Goal: Task Accomplishment & Management: Use online tool/utility

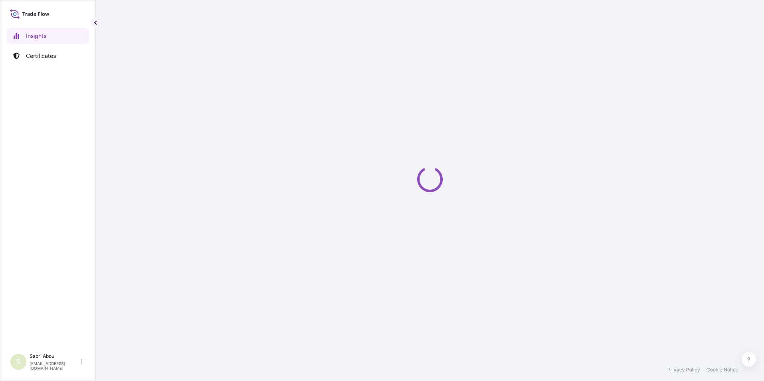
select select "2025"
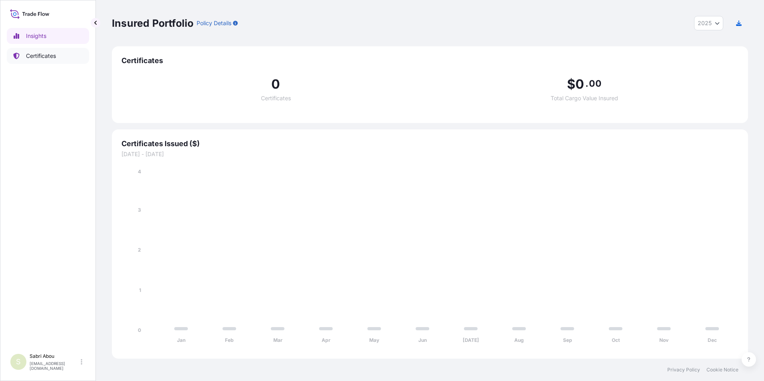
click at [48, 54] on p "Certificates" at bounding box center [41, 56] width 30 height 8
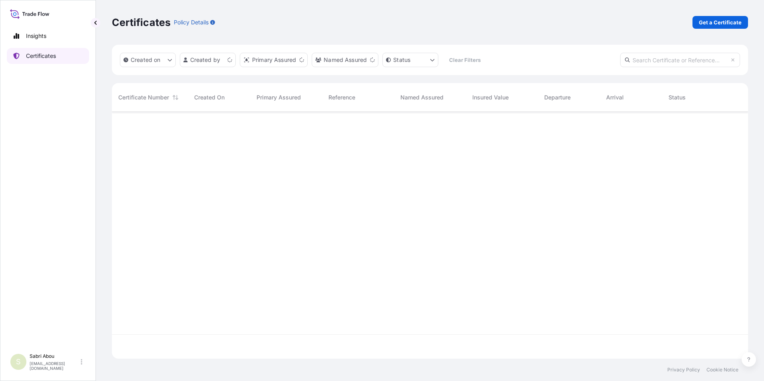
scroll to position [245, 630]
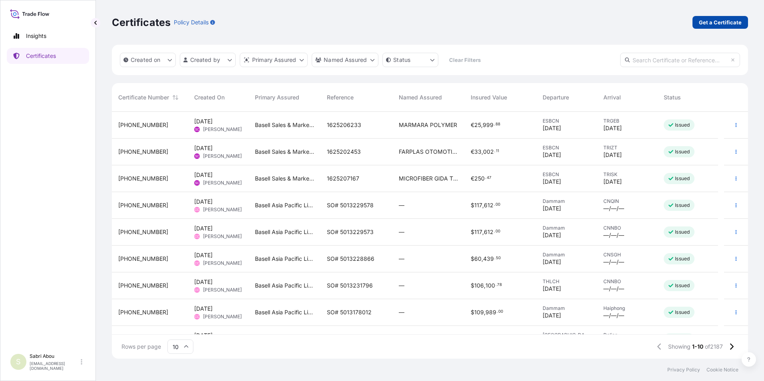
click at [714, 25] on p "Get a Certificate" at bounding box center [719, 22] width 43 height 8
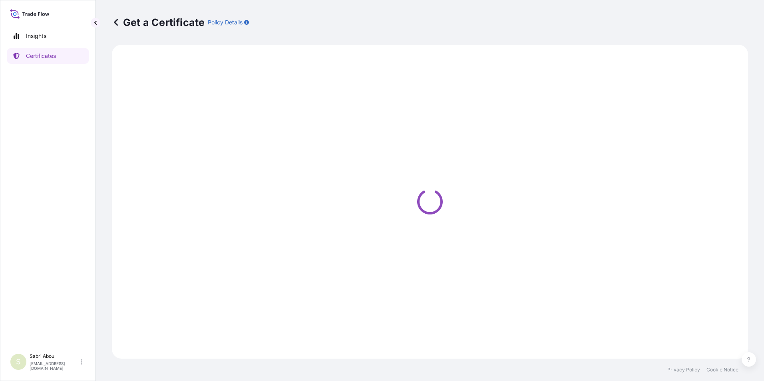
select select "Road / [GEOGRAPHIC_DATA]"
select select "Sea"
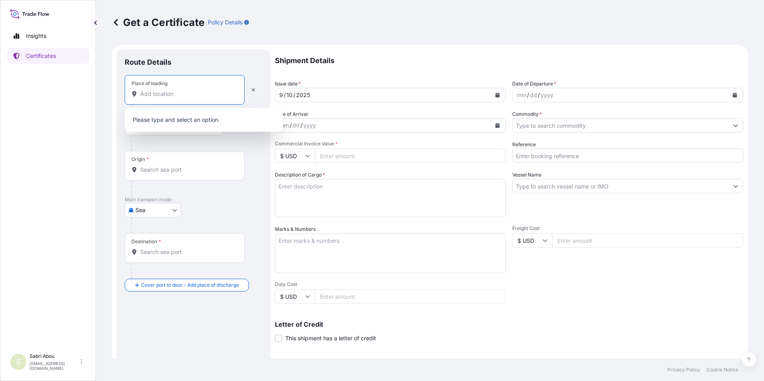
click at [169, 97] on input "Place of loading" at bounding box center [187, 94] width 94 height 8
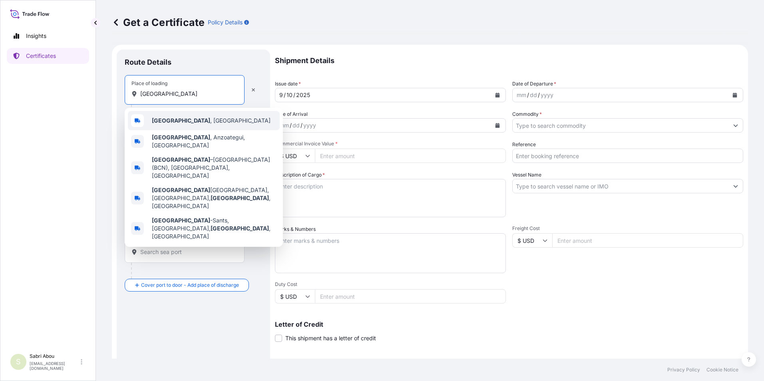
click at [168, 123] on b "[GEOGRAPHIC_DATA]" at bounding box center [181, 120] width 58 height 7
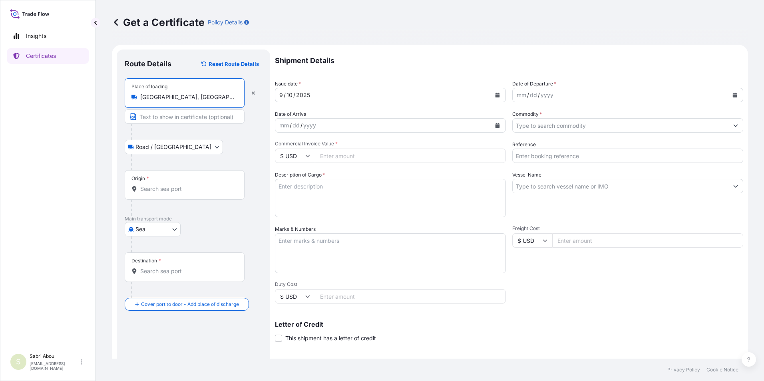
type input "[GEOGRAPHIC_DATA], [GEOGRAPHIC_DATA]"
click at [172, 191] on input "Origin *" at bounding box center [187, 189] width 94 height 8
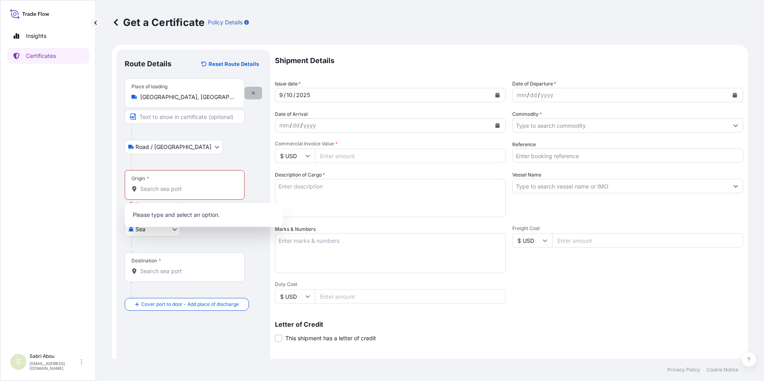
click at [255, 87] on button "button" at bounding box center [253, 93] width 18 height 13
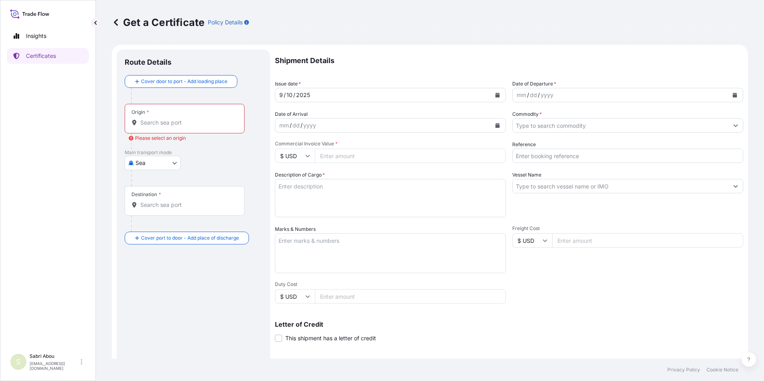
click at [173, 124] on input "Origin * Please select an origin" at bounding box center [187, 123] width 94 height 8
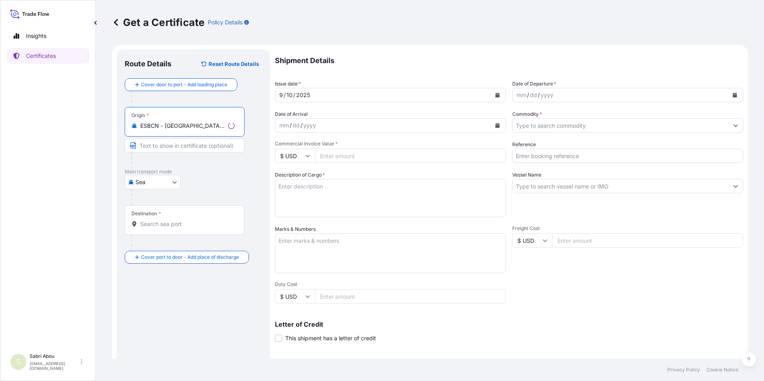
type input "ESBCN - [GEOGRAPHIC_DATA], [GEOGRAPHIC_DATA]"
click at [194, 224] on input "Destination *" at bounding box center [187, 224] width 94 height 8
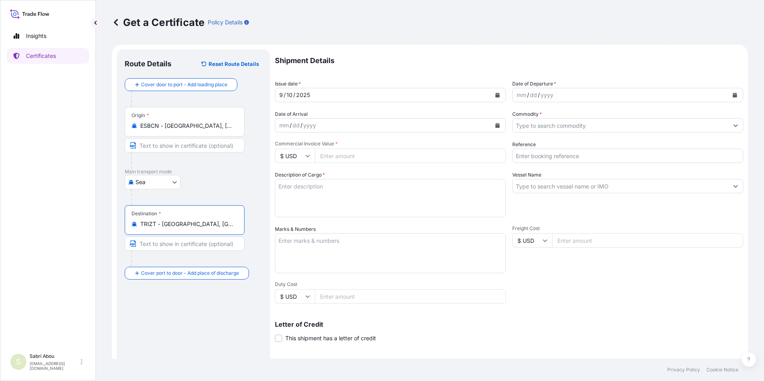
type input "TRIZT - [GEOGRAPHIC_DATA], [GEOGRAPHIC_DATA]"
click at [347, 93] on div "[DATE]" at bounding box center [383, 95] width 216 height 14
click at [564, 91] on div "mm / dd / yyyy" at bounding box center [620, 95] width 216 height 14
click at [732, 97] on icon "Calendar" at bounding box center [734, 95] width 4 height 5
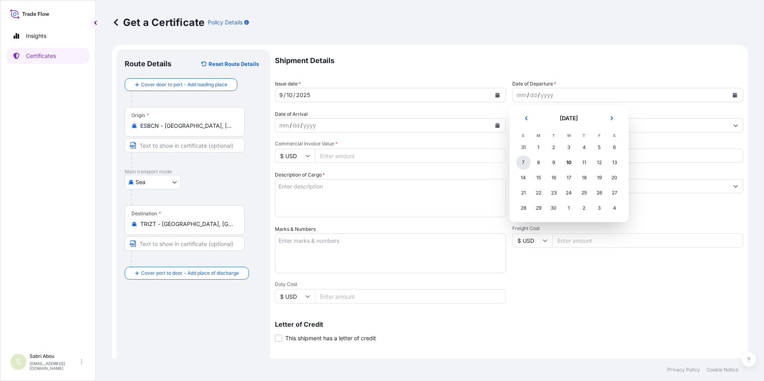
click at [525, 163] on div "7" at bounding box center [523, 162] width 14 height 14
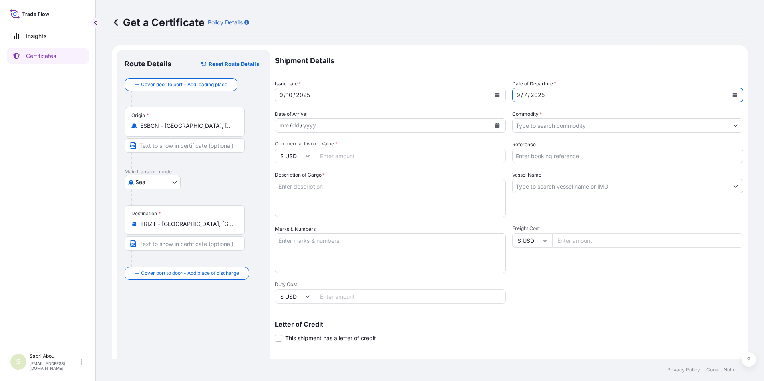
click at [577, 123] on input "Commodity *" at bounding box center [620, 125] width 216 height 14
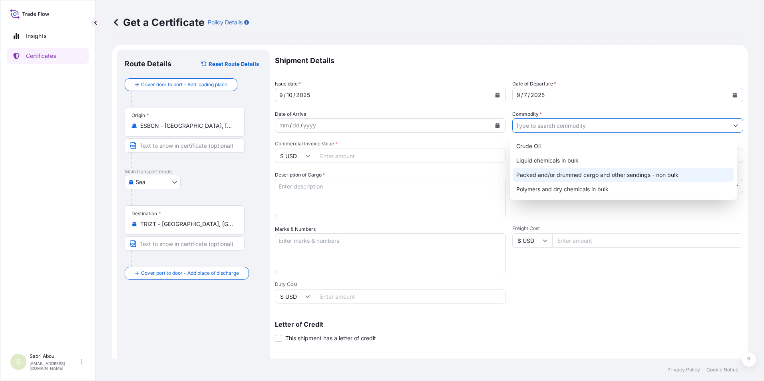
click at [617, 178] on div "Packed and/or drummed cargo and other sendings - non bulk" at bounding box center [623, 175] width 221 height 14
type input "Packed and/or drummed cargo and other sendings - non bulk"
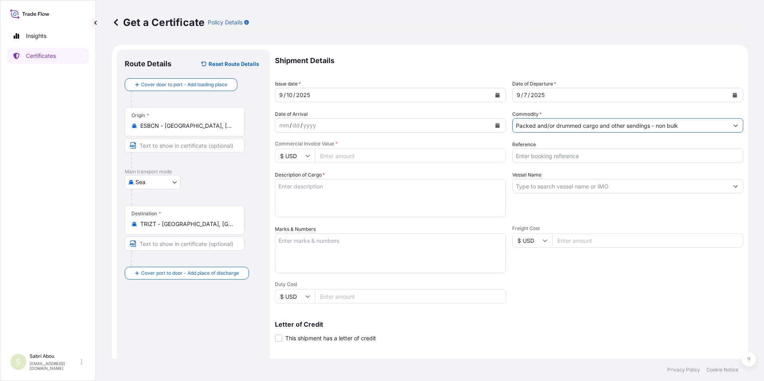
click at [294, 156] on input "$ USD" at bounding box center [295, 156] width 40 height 14
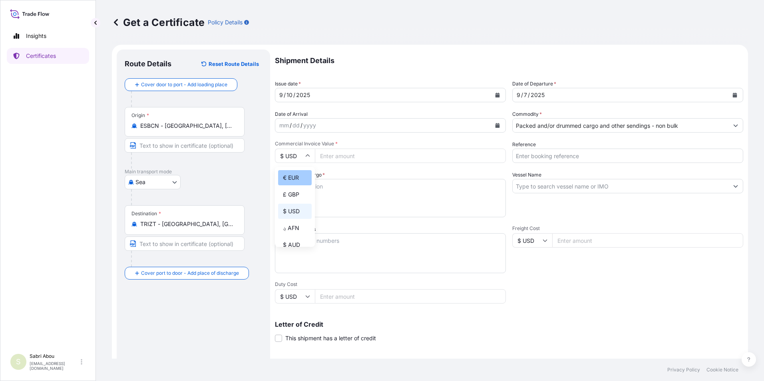
click at [295, 181] on div "€ EUR" at bounding box center [295, 177] width 34 height 15
type input "€ EUR"
click at [345, 160] on input "Commercial Invoice Value *" at bounding box center [410, 156] width 191 height 14
type input "44396"
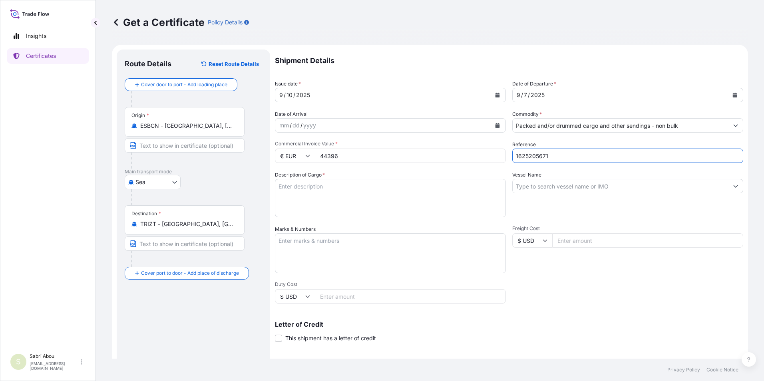
type input "1625205671"
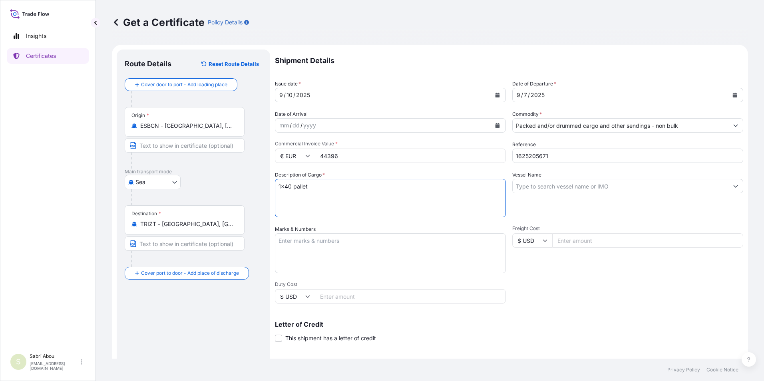
type textarea "1x40 pallet"
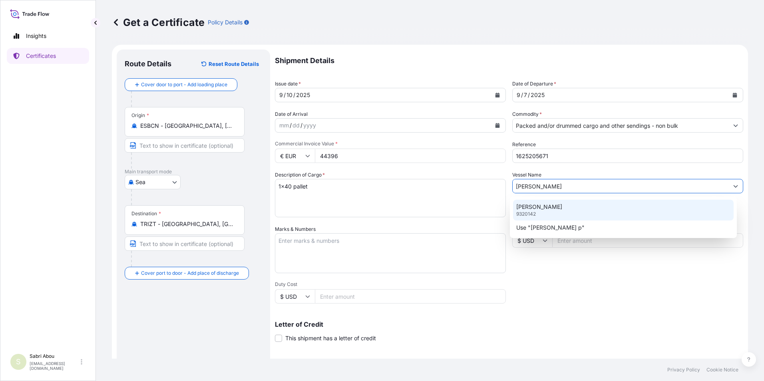
click at [558, 206] on div "[PERSON_NAME] 9320142" at bounding box center [623, 210] width 221 height 21
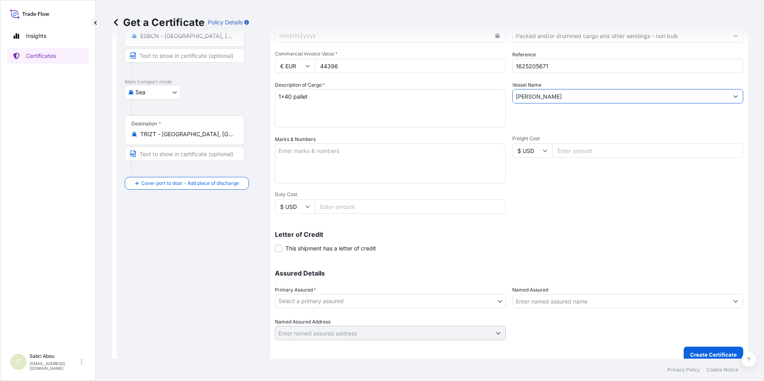
scroll to position [99, 0]
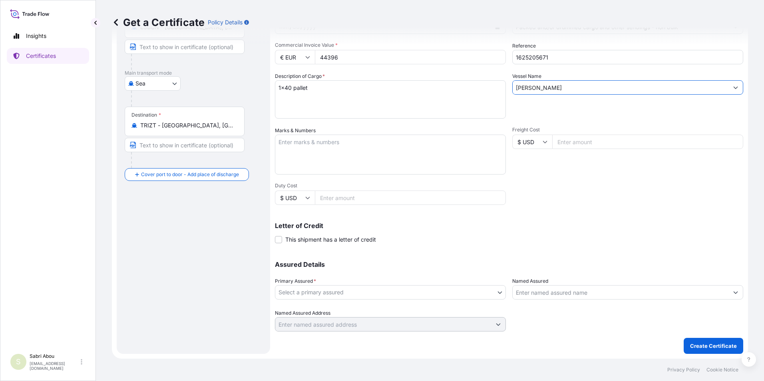
type input "[PERSON_NAME]"
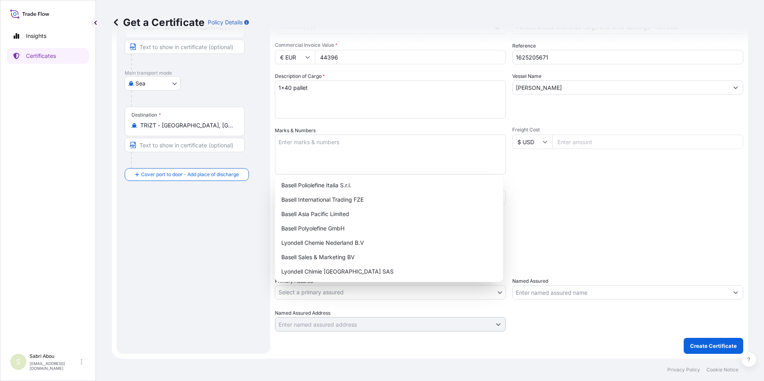
click at [357, 289] on body "2 options available. 1 option available. Insights Certificates S Sabri Abou [EM…" at bounding box center [382, 190] width 764 height 381
click at [345, 260] on div "Basell Sales & Marketing BV" at bounding box center [389, 257] width 222 height 14
select select "32164"
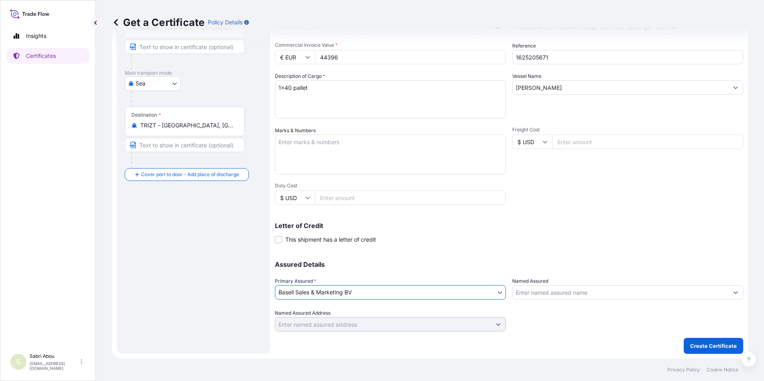
click at [559, 297] on input "Named Assured" at bounding box center [620, 292] width 216 height 14
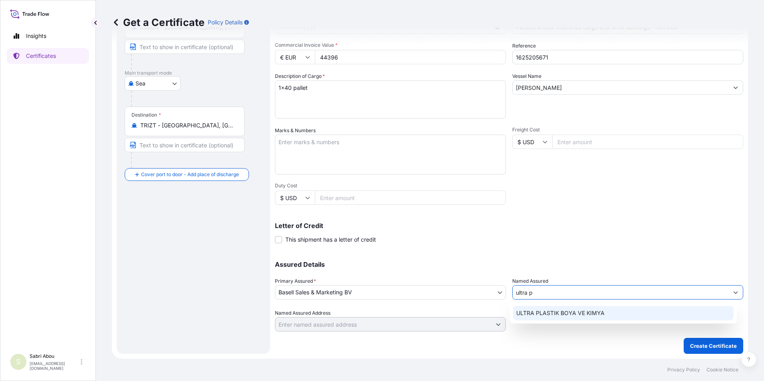
click at [569, 316] on span "ULTRA PLASTIK BOYA VE KIMYA" at bounding box center [560, 313] width 88 height 8
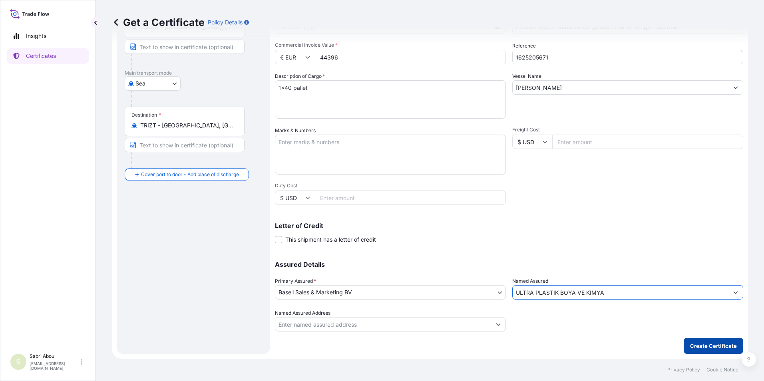
type input "ULTRA PLASTIK BOYA VE KIMYA"
click at [709, 348] on p "Create Certificate" at bounding box center [713, 346] width 47 height 8
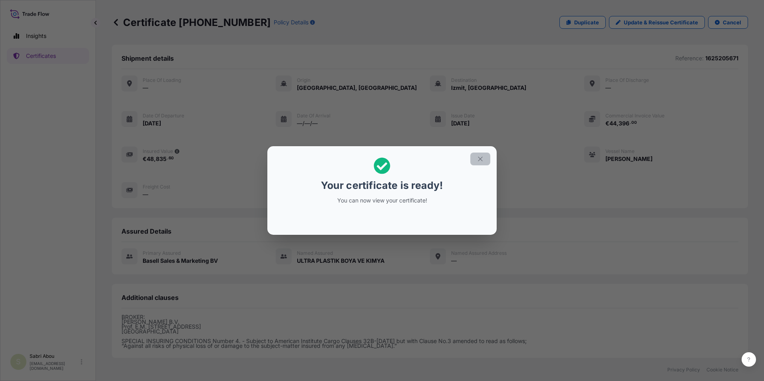
click at [480, 158] on icon "button" at bounding box center [479, 158] width 7 height 7
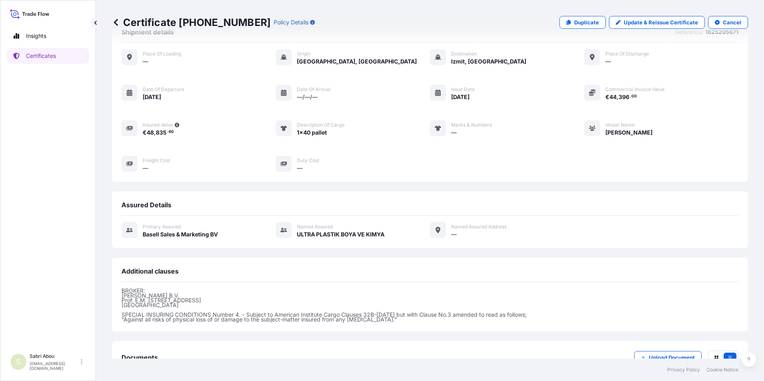
scroll to position [83, 0]
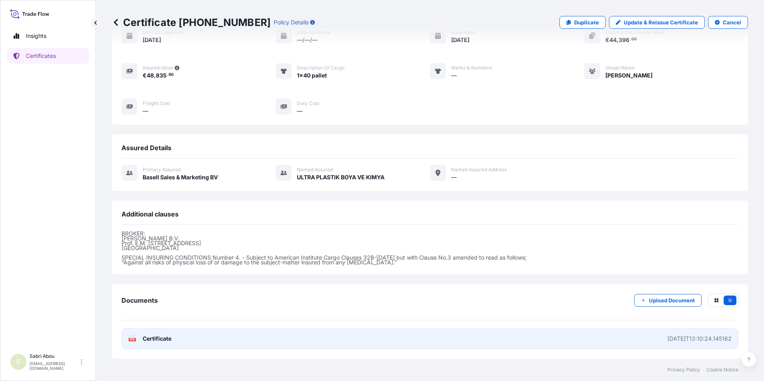
click at [468, 341] on link "PDF Certificate [DATE]T13:10:24.145162" at bounding box center [429, 338] width 617 height 21
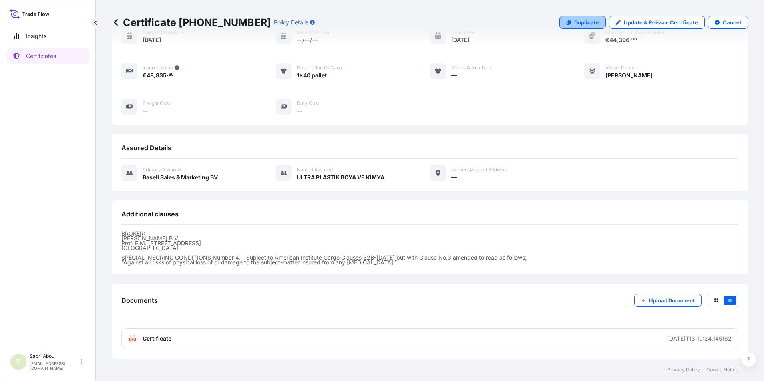
click at [584, 25] on p "Duplicate" at bounding box center [586, 22] width 25 height 8
select select "Sea"
select select "32164"
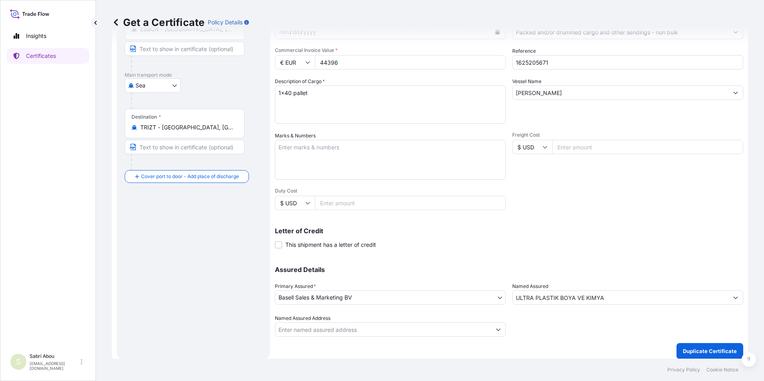
scroll to position [99, 0]
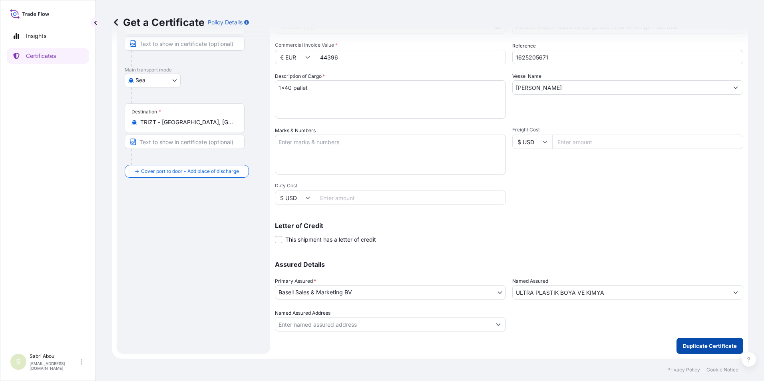
click at [702, 347] on p "Duplicate Certificate" at bounding box center [710, 346] width 54 height 8
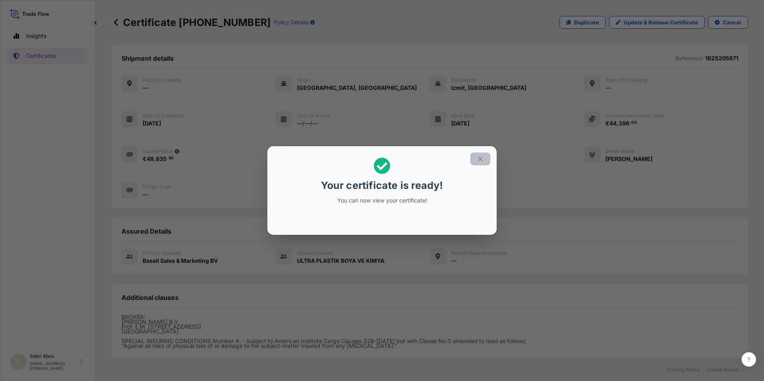
click at [481, 161] on icon "button" at bounding box center [479, 158] width 7 height 7
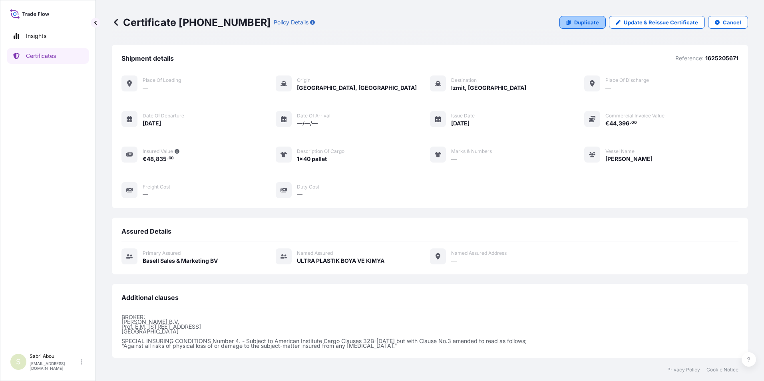
click at [577, 20] on p "Duplicate" at bounding box center [586, 22] width 25 height 8
select select "Sea"
select select "32164"
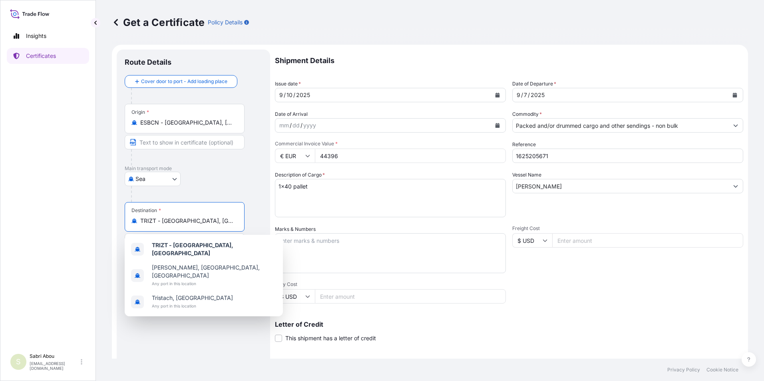
drag, startPoint x: 187, startPoint y: 222, endPoint x: 124, endPoint y: 227, distance: 62.5
click at [130, 226] on div "Destination * TRIZT - [GEOGRAPHIC_DATA], [GEOGRAPHIC_DATA]" at bounding box center [185, 217] width 120 height 30
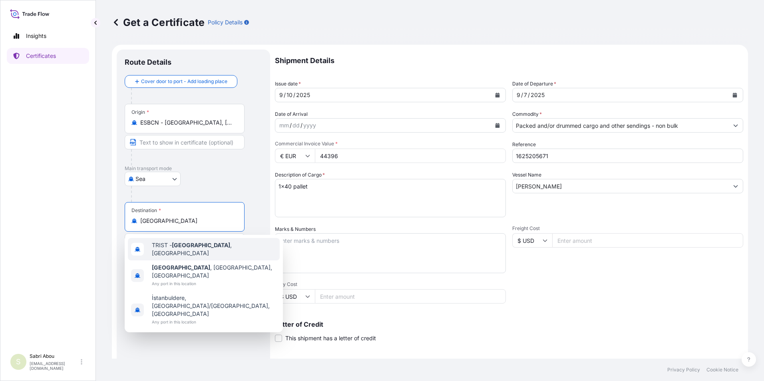
click at [203, 246] on span "TRIST - [GEOGRAPHIC_DATA] , [GEOGRAPHIC_DATA]" at bounding box center [214, 249] width 125 height 16
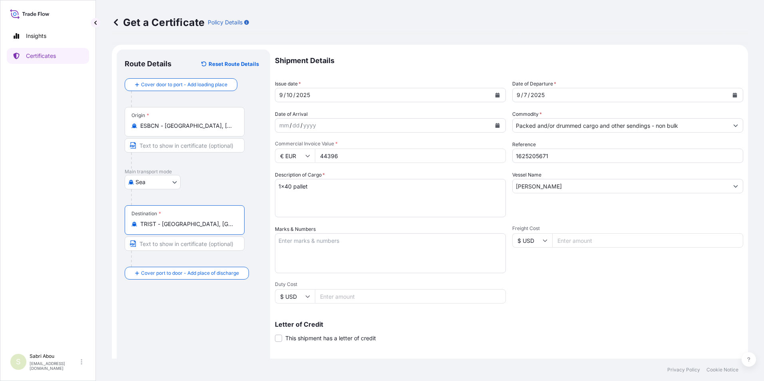
type input "TRIST - [GEOGRAPHIC_DATA], [GEOGRAPHIC_DATA]"
drag, startPoint x: 377, startPoint y: 161, endPoint x: 296, endPoint y: 157, distance: 81.2
click at [296, 157] on div "€ EUR 44396" at bounding box center [390, 156] width 231 height 14
type input "31407.75"
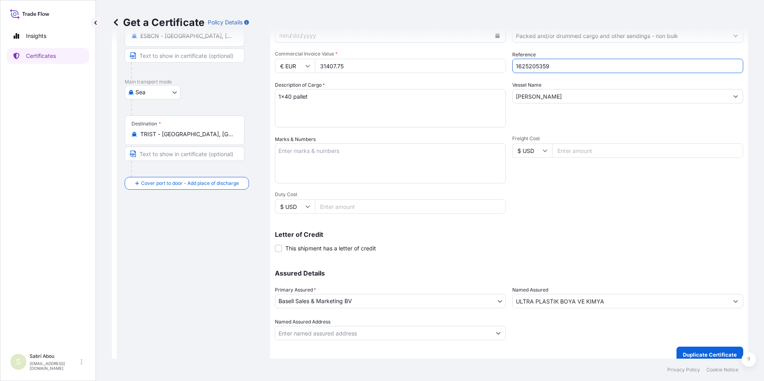
scroll to position [99, 0]
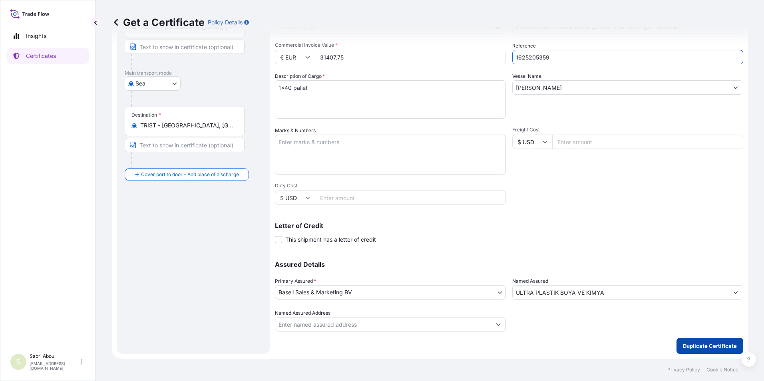
type input "1625205359"
click at [708, 345] on p "Duplicate Certificate" at bounding box center [710, 346] width 54 height 8
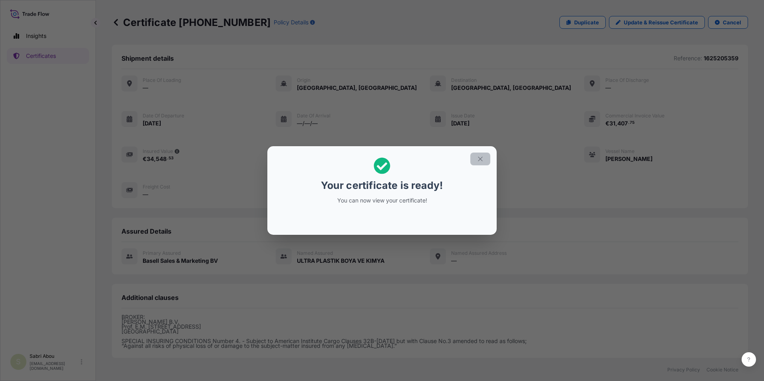
click at [477, 156] on icon "button" at bounding box center [479, 158] width 7 height 7
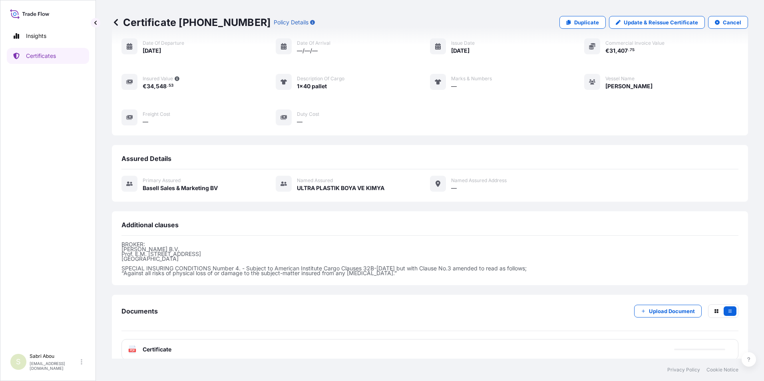
scroll to position [83, 0]
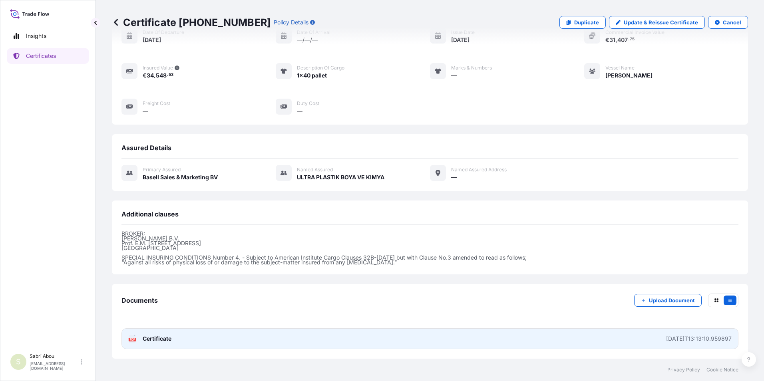
click at [441, 338] on link "PDF Certificate [DATE]T13:13:10.959897" at bounding box center [429, 338] width 617 height 21
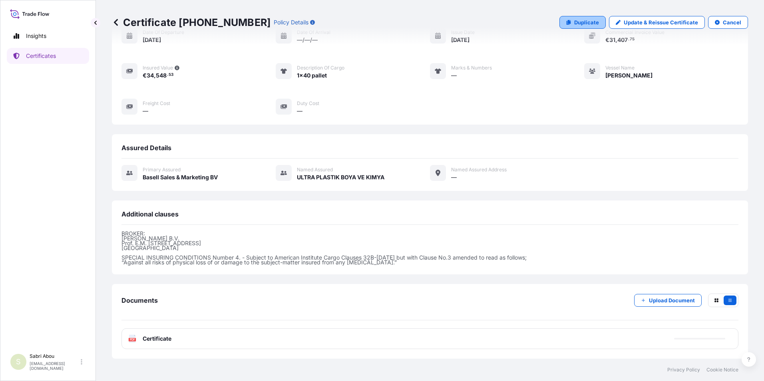
click at [581, 24] on p "Duplicate" at bounding box center [586, 22] width 25 height 8
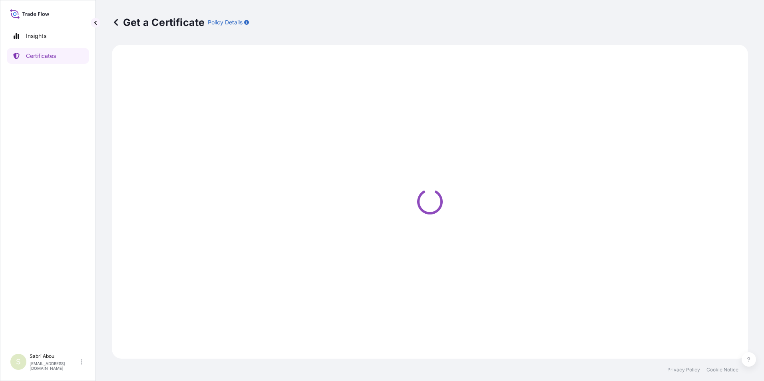
select select "Sea"
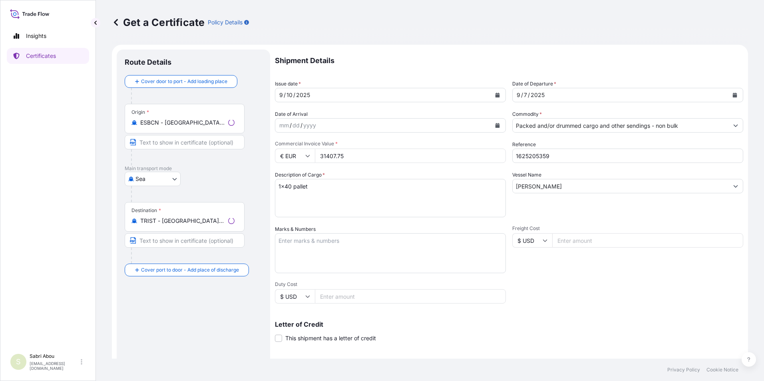
select select "32164"
drag, startPoint x: 555, startPoint y: 187, endPoint x: 494, endPoint y: 185, distance: 60.4
click at [494, 185] on div "Shipment Details Issue date * [DATE] Date of Departure * [DATE] Date of Arrival…" at bounding box center [509, 240] width 468 height 381
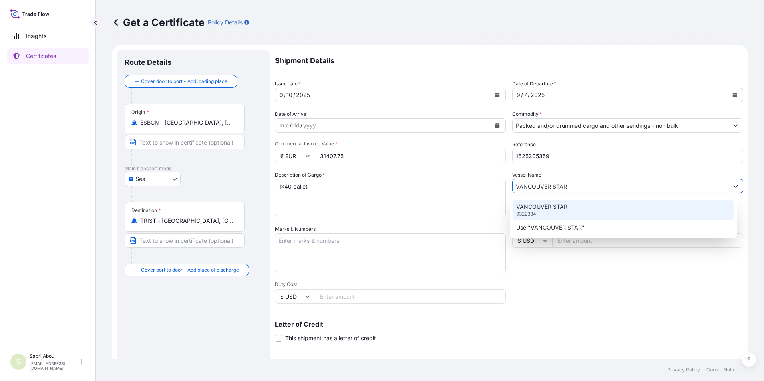
click at [552, 209] on p "VANCOUVER STAR" at bounding box center [541, 207] width 51 height 8
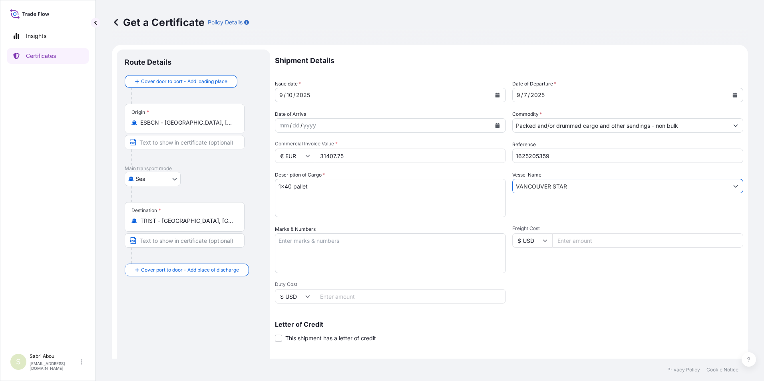
type input "VANCOUVER STAR"
click at [532, 93] on div "2025" at bounding box center [538, 95] width 16 height 10
click at [728, 98] on button "Calendar" at bounding box center [734, 95] width 13 height 13
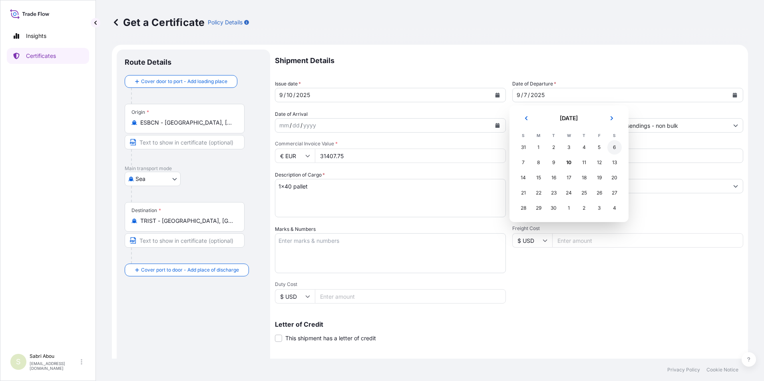
click at [614, 146] on div "6" at bounding box center [614, 147] width 14 height 14
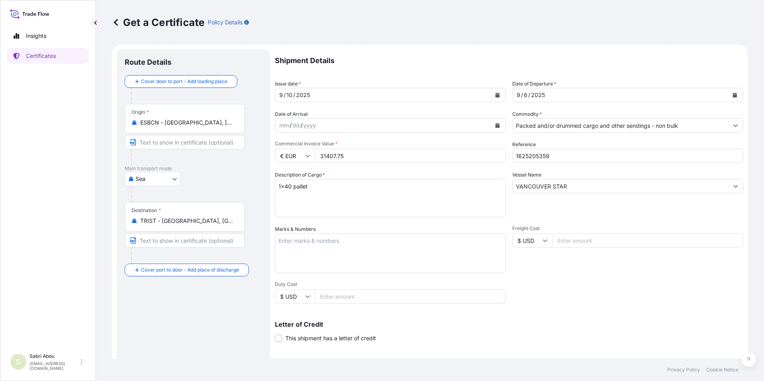
drag, startPoint x: 350, startPoint y: 157, endPoint x: 325, endPoint y: 155, distance: 25.7
click at [325, 155] on input "31407.75" at bounding box center [410, 156] width 191 height 14
type input "36641.28"
type input "1625205095"
drag, startPoint x: 312, startPoint y: 186, endPoint x: 284, endPoint y: 184, distance: 27.7
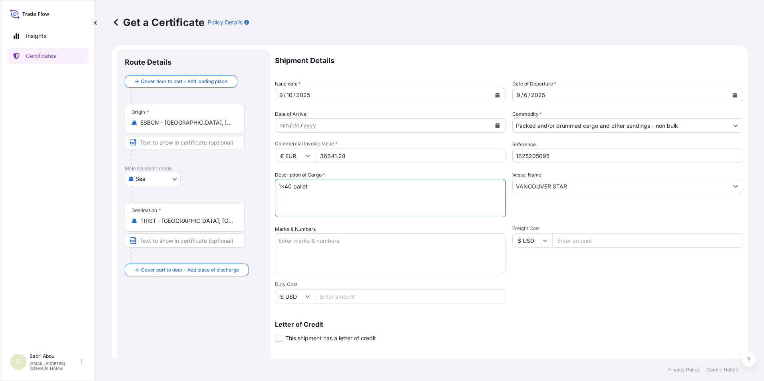
click at [284, 184] on textarea "1x40 pallet" at bounding box center [390, 198] width 231 height 38
type textarea "1x20 BULK"
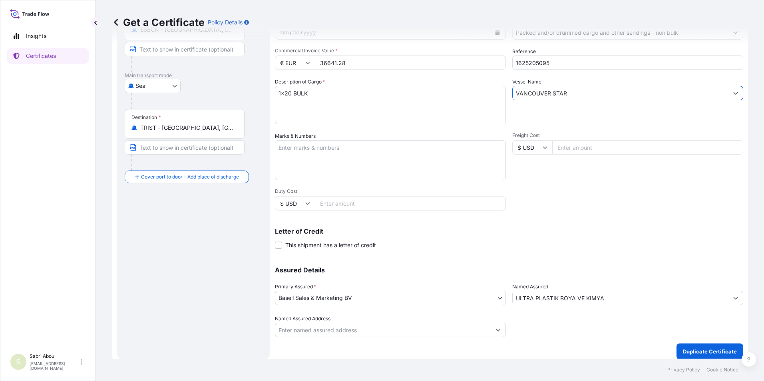
scroll to position [99, 0]
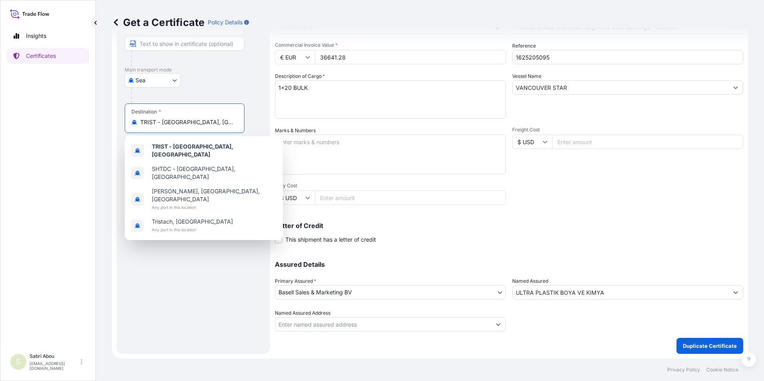
drag, startPoint x: 211, startPoint y: 125, endPoint x: 111, endPoint y: 124, distance: 100.6
click at [111, 124] on div "Get a Certificate Policy Details Route Details Cover door to port - Add loading…" at bounding box center [430, 179] width 668 height 359
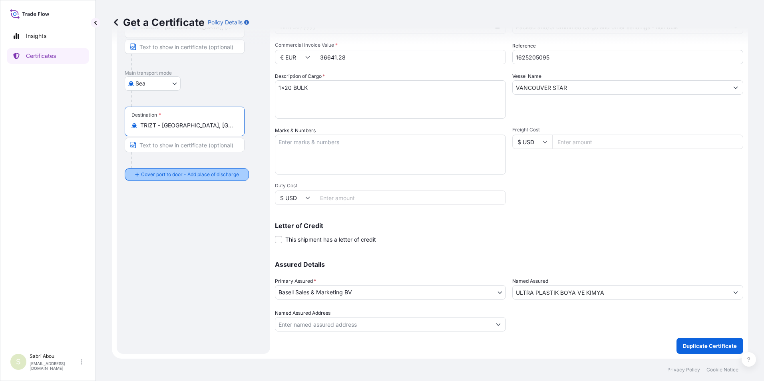
type input "TRIZT - [GEOGRAPHIC_DATA], [GEOGRAPHIC_DATA]"
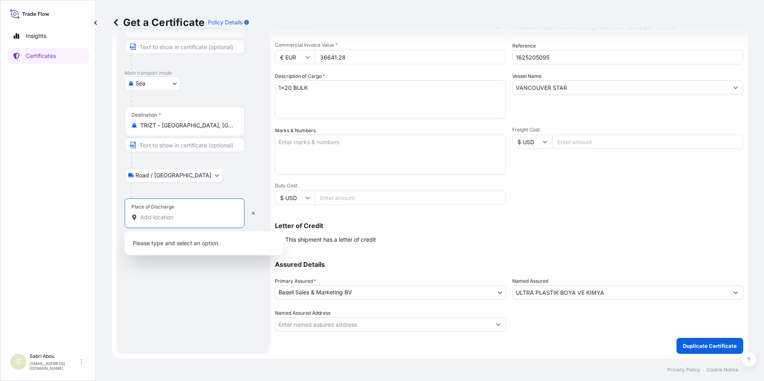
click at [171, 219] on input "Place of Discharge" at bounding box center [187, 217] width 94 height 8
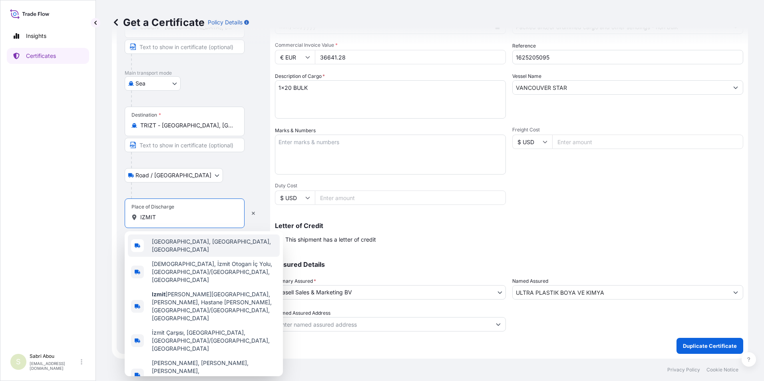
click at [198, 244] on span "[GEOGRAPHIC_DATA], [GEOGRAPHIC_DATA], [GEOGRAPHIC_DATA]" at bounding box center [214, 246] width 125 height 16
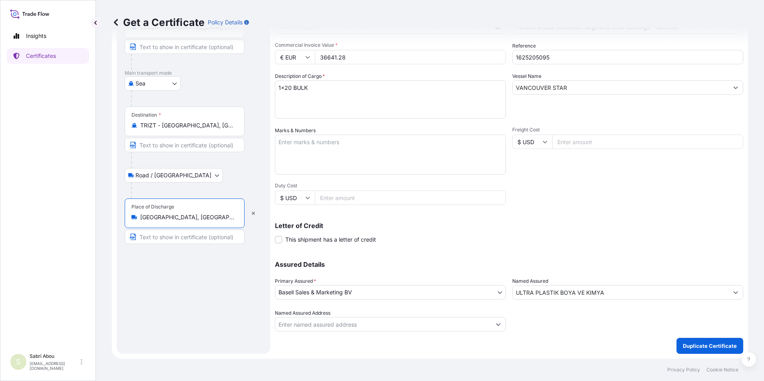
type input "[GEOGRAPHIC_DATA], [GEOGRAPHIC_DATA], [GEOGRAPHIC_DATA]"
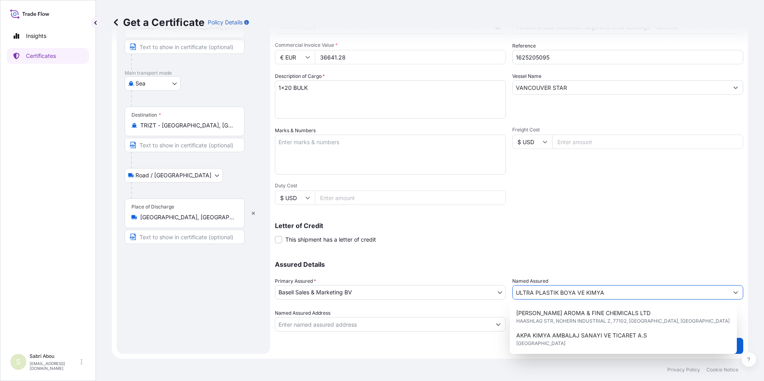
drag, startPoint x: 610, startPoint y: 298, endPoint x: 528, endPoint y: 298, distance: 82.3
click at [528, 298] on input "ULTRA PLASTIK BOYA VE KIMYA" at bounding box center [620, 292] width 216 height 14
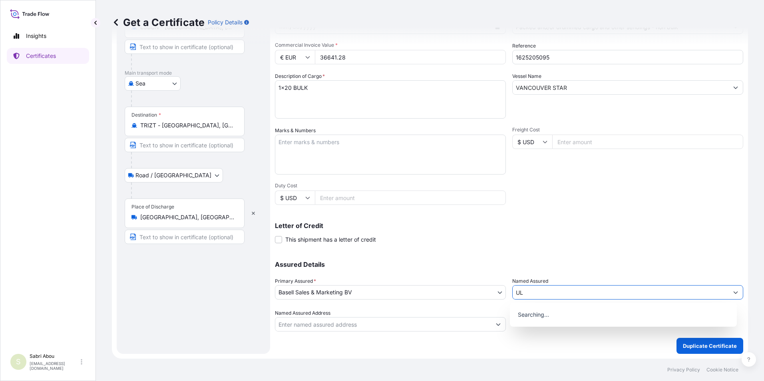
type input "U"
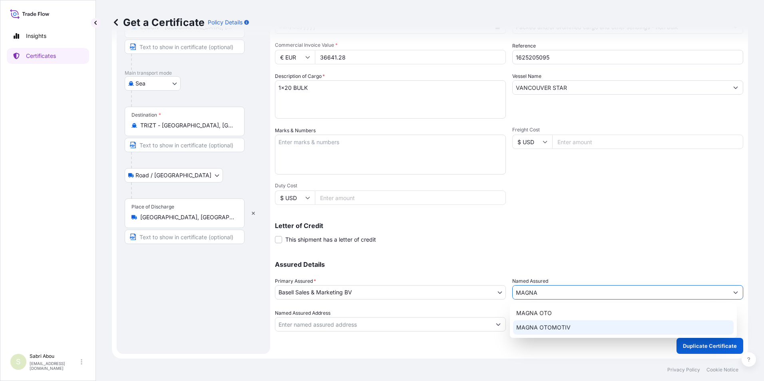
click at [576, 331] on div "MAGNA OTOMOTIV" at bounding box center [623, 327] width 221 height 14
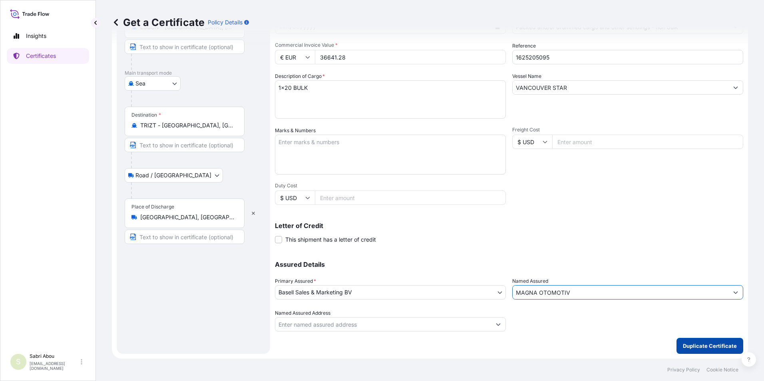
type input "MAGNA OTOMOTIV"
click at [700, 349] on p "Duplicate Certificate" at bounding box center [710, 346] width 54 height 8
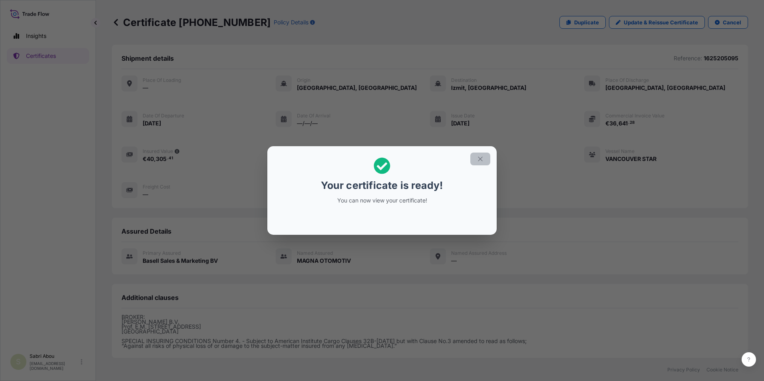
click at [483, 159] on icon "button" at bounding box center [479, 158] width 7 height 7
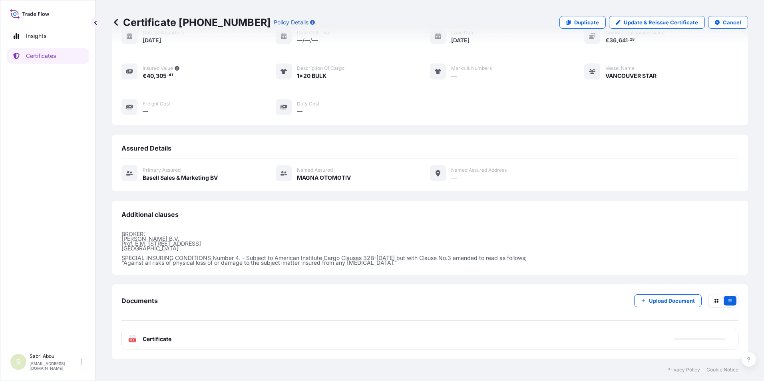
scroll to position [83, 0]
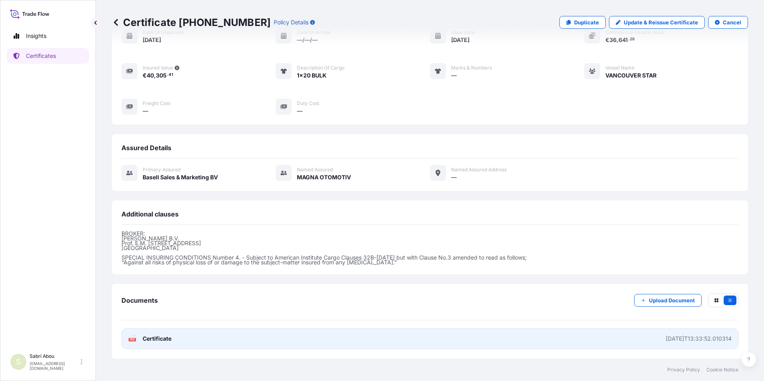
click at [430, 343] on link "PDF Certificate [DATE]T13:33:52.010314" at bounding box center [429, 338] width 617 height 21
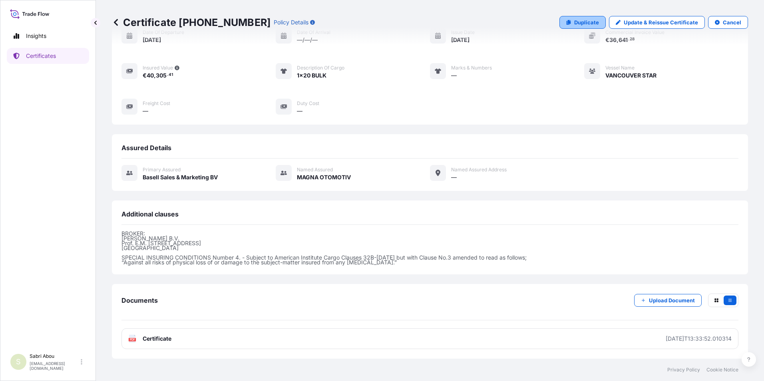
click at [569, 23] on link "Duplicate" at bounding box center [582, 22] width 46 height 13
select select "Sea"
select select "Road / [GEOGRAPHIC_DATA]"
select select "32164"
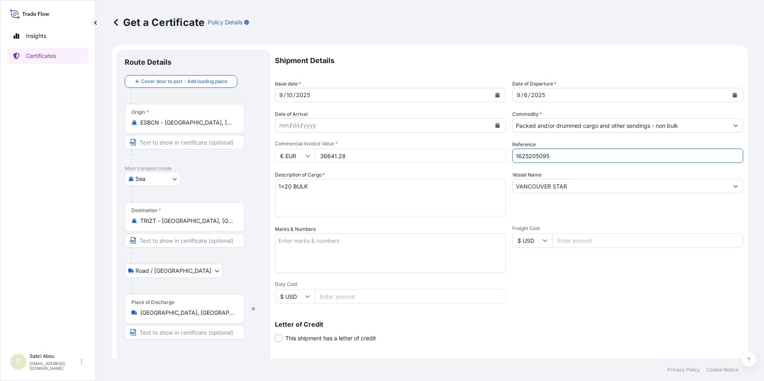
drag, startPoint x: 554, startPoint y: 157, endPoint x: 491, endPoint y: 159, distance: 62.7
click at [491, 159] on div "Shipment Details Issue date * [DATE] Date of Departure * [DATE] Date of Arrival…" at bounding box center [509, 240] width 468 height 381
type input "1625204713"
drag, startPoint x: 358, startPoint y: 153, endPoint x: 306, endPoint y: 159, distance: 51.9
click at [306, 159] on div "€ EUR 36641.28" at bounding box center [390, 156] width 231 height 14
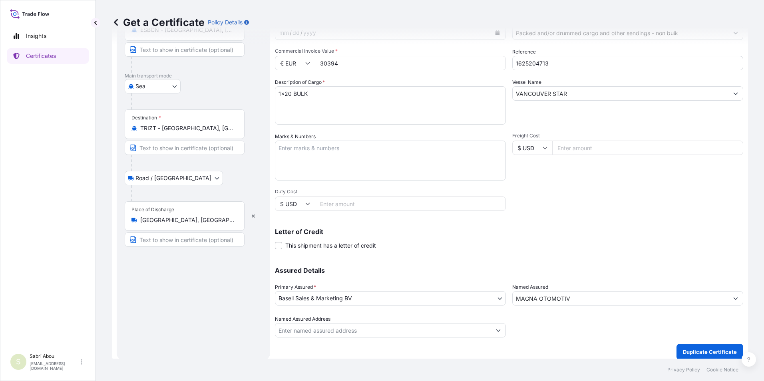
scroll to position [99, 0]
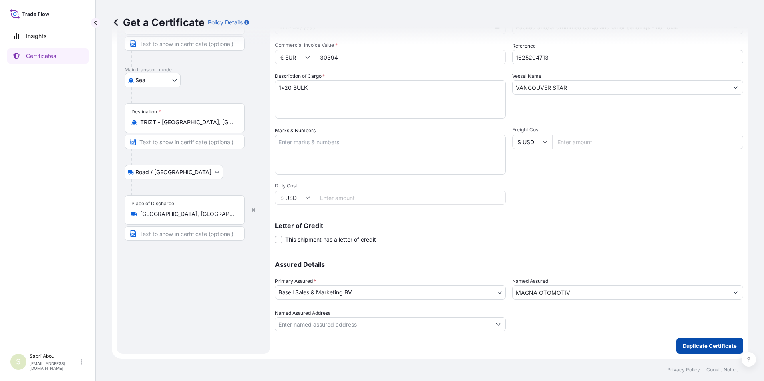
type input "30394"
click at [696, 346] on p "Duplicate Certificate" at bounding box center [710, 346] width 54 height 8
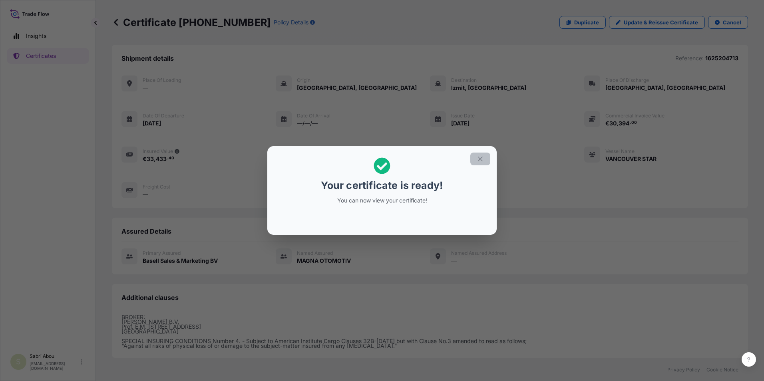
click at [480, 159] on icon "button" at bounding box center [480, 159] width 4 height 4
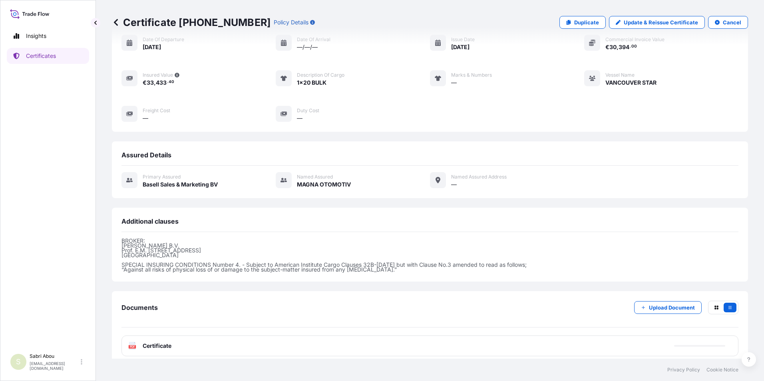
scroll to position [83, 0]
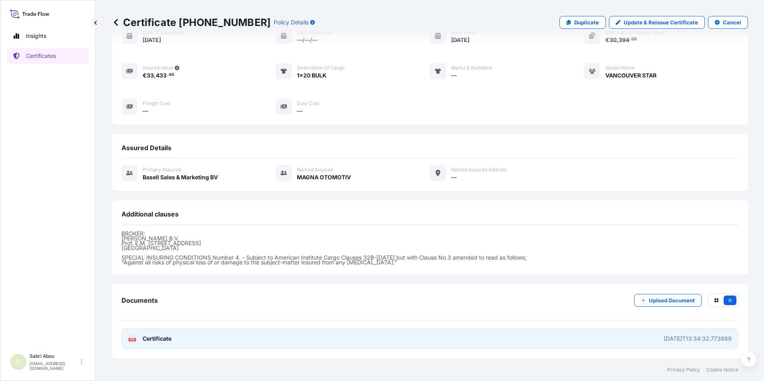
click at [484, 342] on link "PDF Certificate [DATE]T13:34:32.773889" at bounding box center [429, 338] width 617 height 21
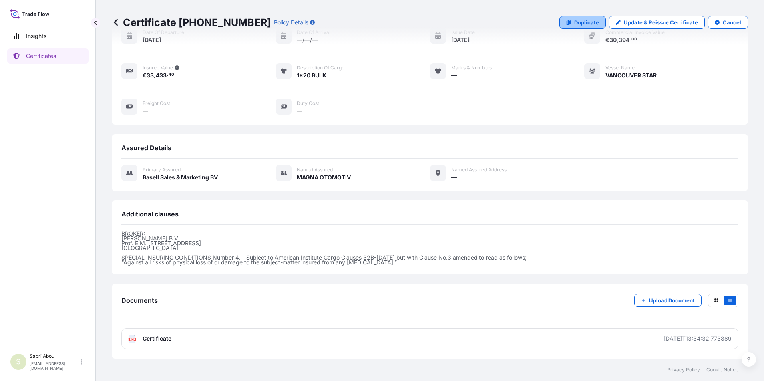
click at [581, 27] on link "Duplicate" at bounding box center [582, 22] width 46 height 13
select select "Sea"
select select "Road / [GEOGRAPHIC_DATA]"
select select "32164"
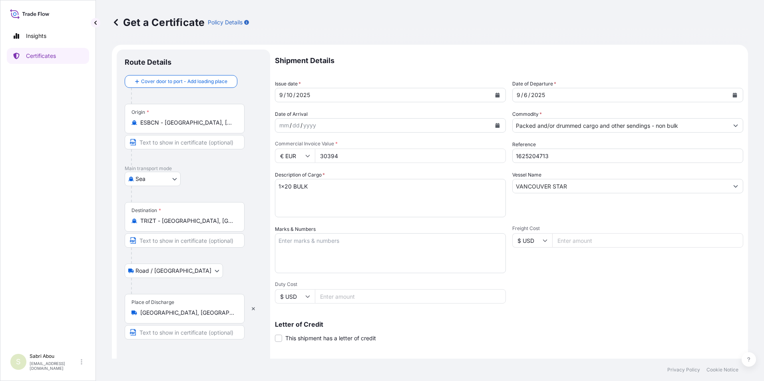
drag, startPoint x: 336, startPoint y: 161, endPoint x: 303, endPoint y: 168, distance: 33.5
click at [303, 168] on div "Shipment Details Issue date * [DATE] Date of Departure * [DATE] Date of Arrival…" at bounding box center [509, 240] width 468 height 381
type input "35844"
type input "1625205068"
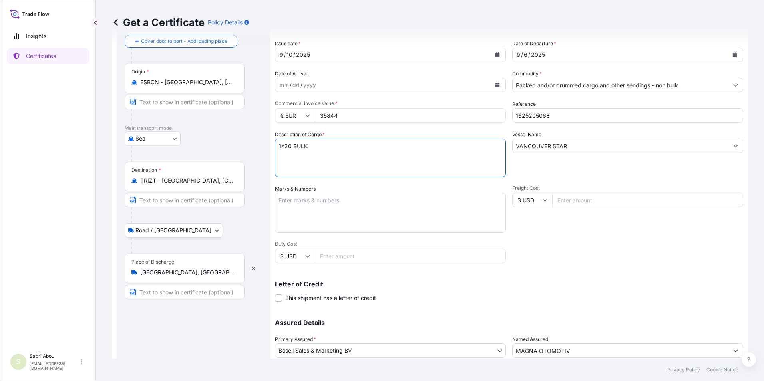
scroll to position [99, 0]
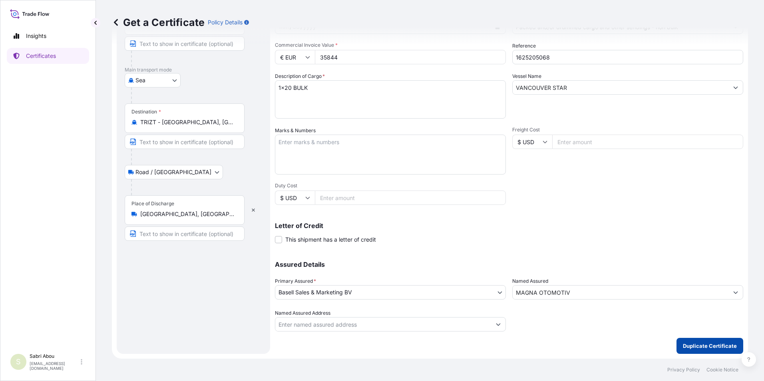
click at [703, 349] on p "Duplicate Certificate" at bounding box center [710, 346] width 54 height 8
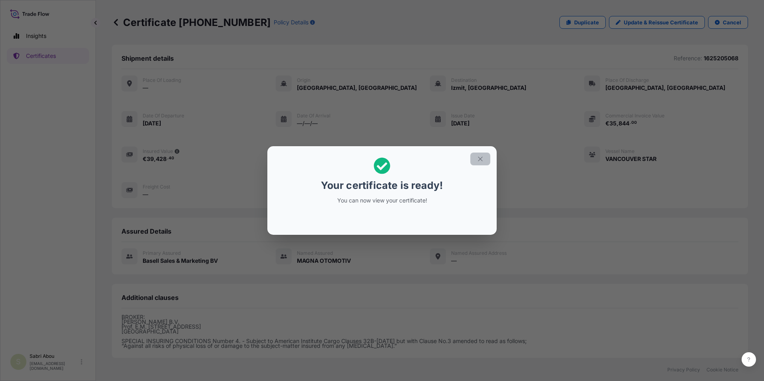
click at [480, 158] on icon "button" at bounding box center [479, 158] width 7 height 7
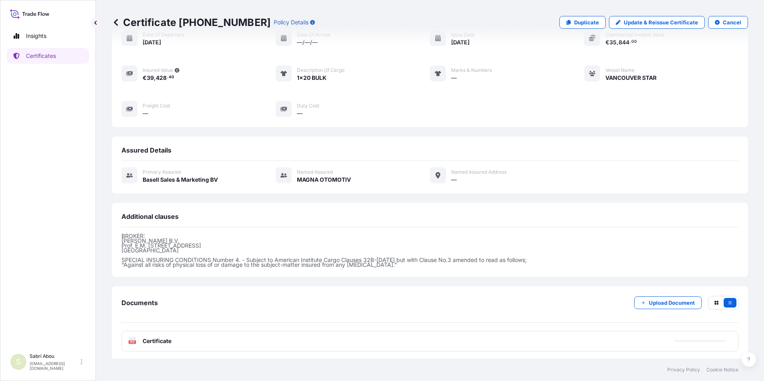
scroll to position [83, 0]
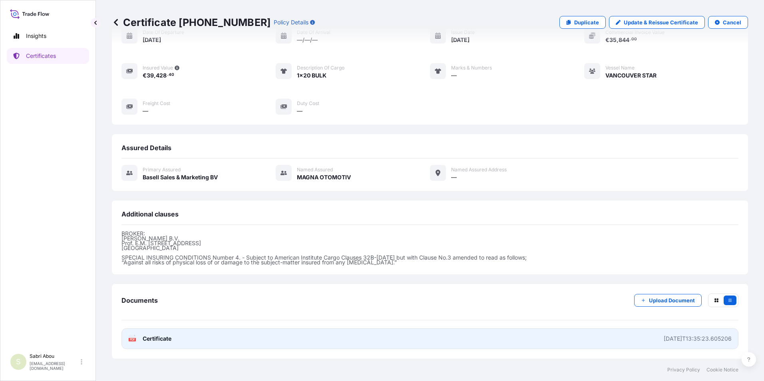
click at [467, 337] on link "PDF Certificate [DATE]T13:35:23.605206" at bounding box center [429, 338] width 617 height 21
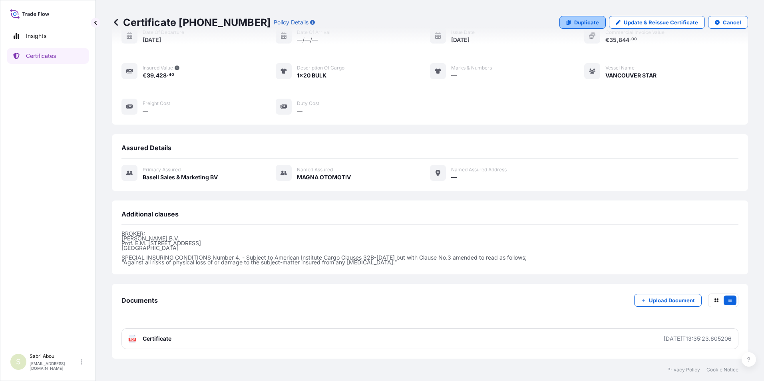
click at [579, 22] on p "Duplicate" at bounding box center [586, 22] width 25 height 8
select select "Sea"
select select "Road / [GEOGRAPHIC_DATA]"
select select "32164"
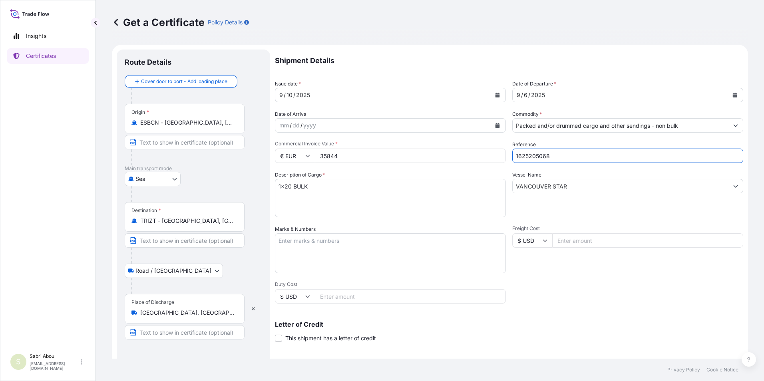
drag, startPoint x: 562, startPoint y: 158, endPoint x: 508, endPoint y: 163, distance: 54.9
click at [508, 163] on div "Shipment Details Issue date * [DATE] Date of Departure * [DATE] Date of Arrival…" at bounding box center [509, 240] width 468 height 381
type input "1625204968"
drag, startPoint x: 348, startPoint y: 159, endPoint x: 323, endPoint y: 159, distance: 25.2
click at [323, 159] on input "35844" at bounding box center [410, 156] width 191 height 14
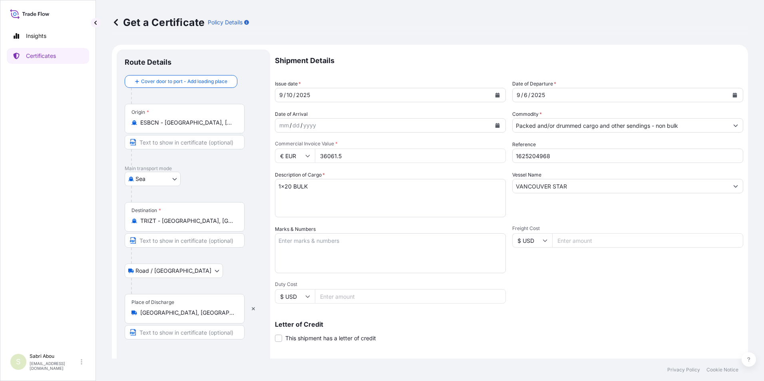
type input "36061.5"
click at [552, 158] on input "1625204968" at bounding box center [627, 156] width 231 height 14
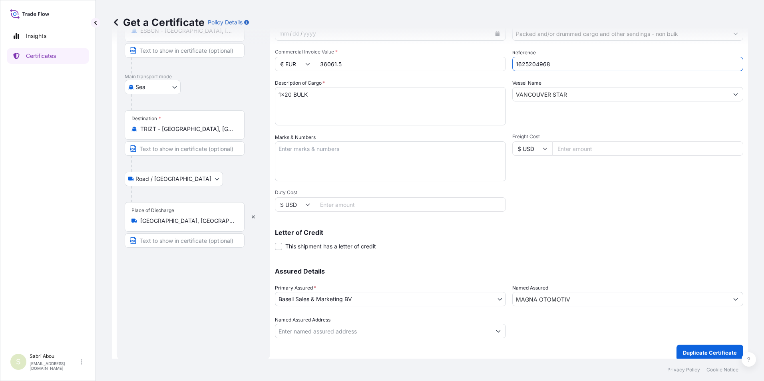
scroll to position [99, 0]
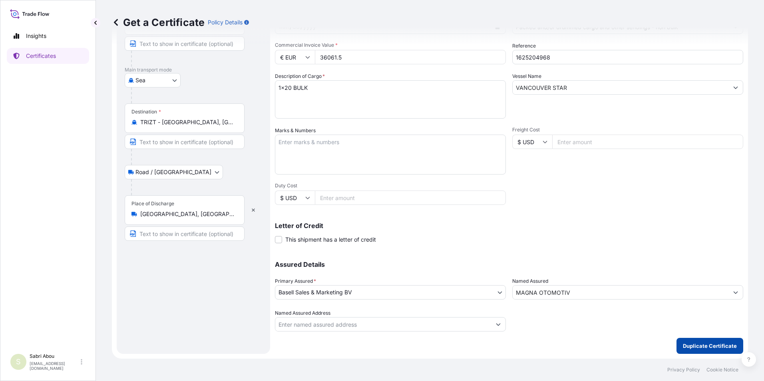
click at [702, 347] on p "Duplicate Certificate" at bounding box center [710, 346] width 54 height 8
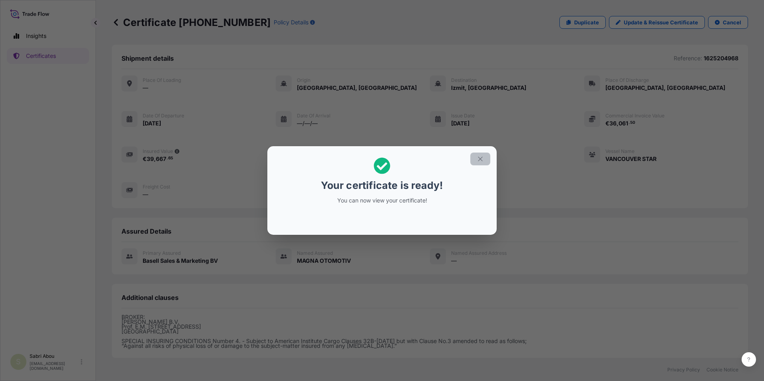
click at [481, 162] on button "button" at bounding box center [480, 159] width 20 height 13
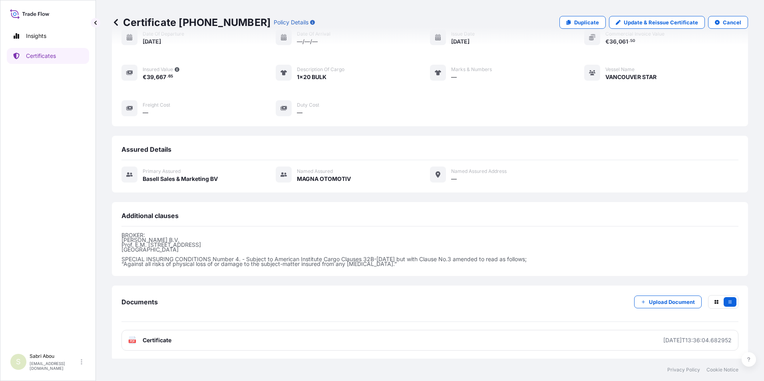
scroll to position [83, 0]
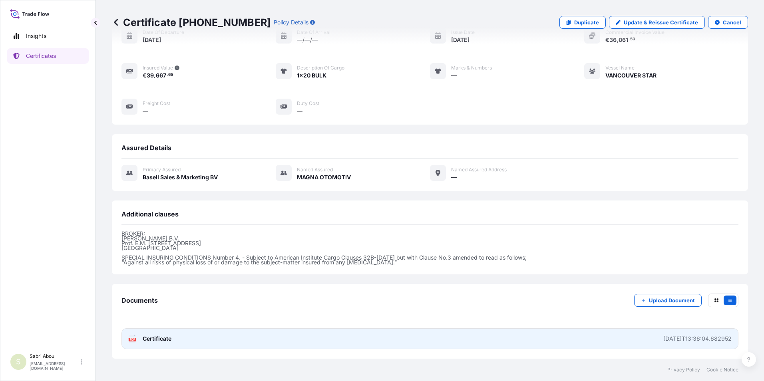
click at [542, 348] on link "PDF Certificate [DATE]T13:36:04.682952" at bounding box center [429, 338] width 617 height 21
